Goal: Information Seeking & Learning: Learn about a topic

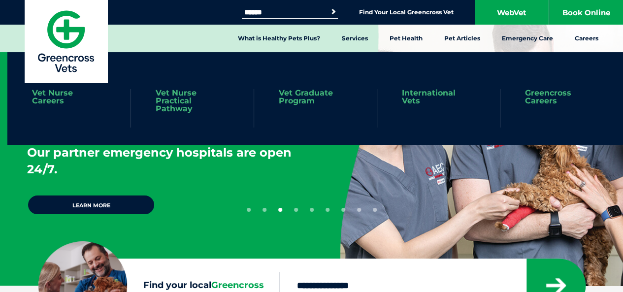
click at [56, 97] on link "Vet Nurse Careers" at bounding box center [69, 97] width 74 height 16
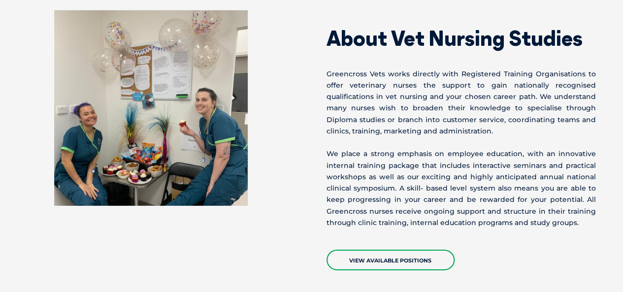
scroll to position [1427, 0]
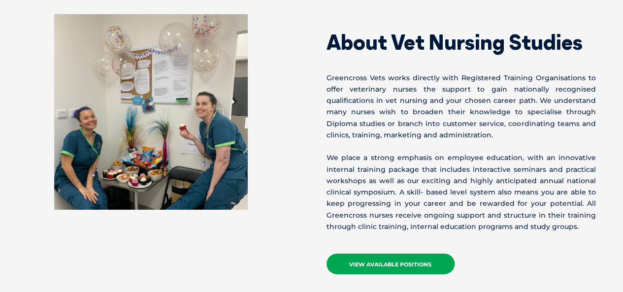
click at [373, 253] on link "View Available Positions" at bounding box center [390, 263] width 128 height 21
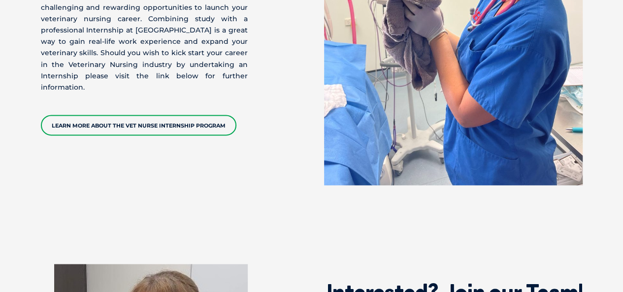
scroll to position [2461, 0]
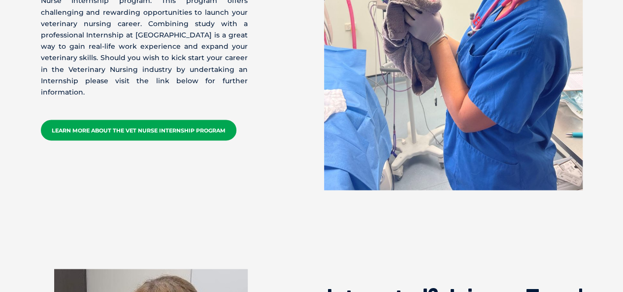
click at [177, 120] on link "Learn More about the Vet Nurse Internship Program" at bounding box center [138, 130] width 195 height 21
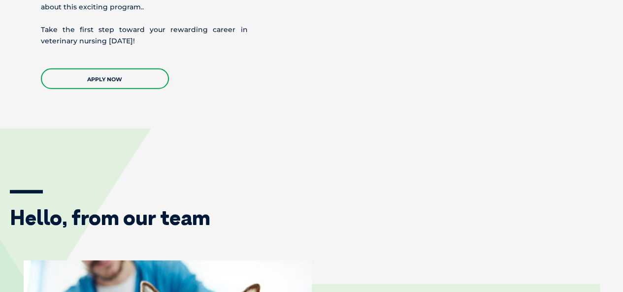
scroll to position [1280, 0]
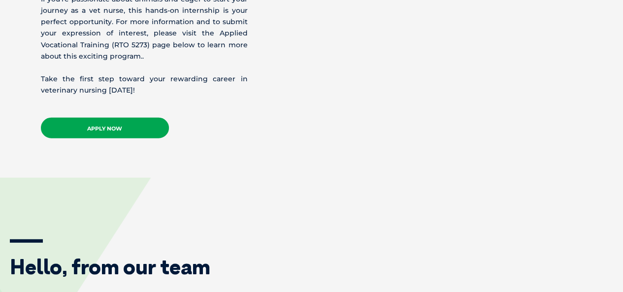
click at [119, 123] on link "APPLY NOW" at bounding box center [105, 128] width 128 height 21
